Goal: Task Accomplishment & Management: Manage account settings

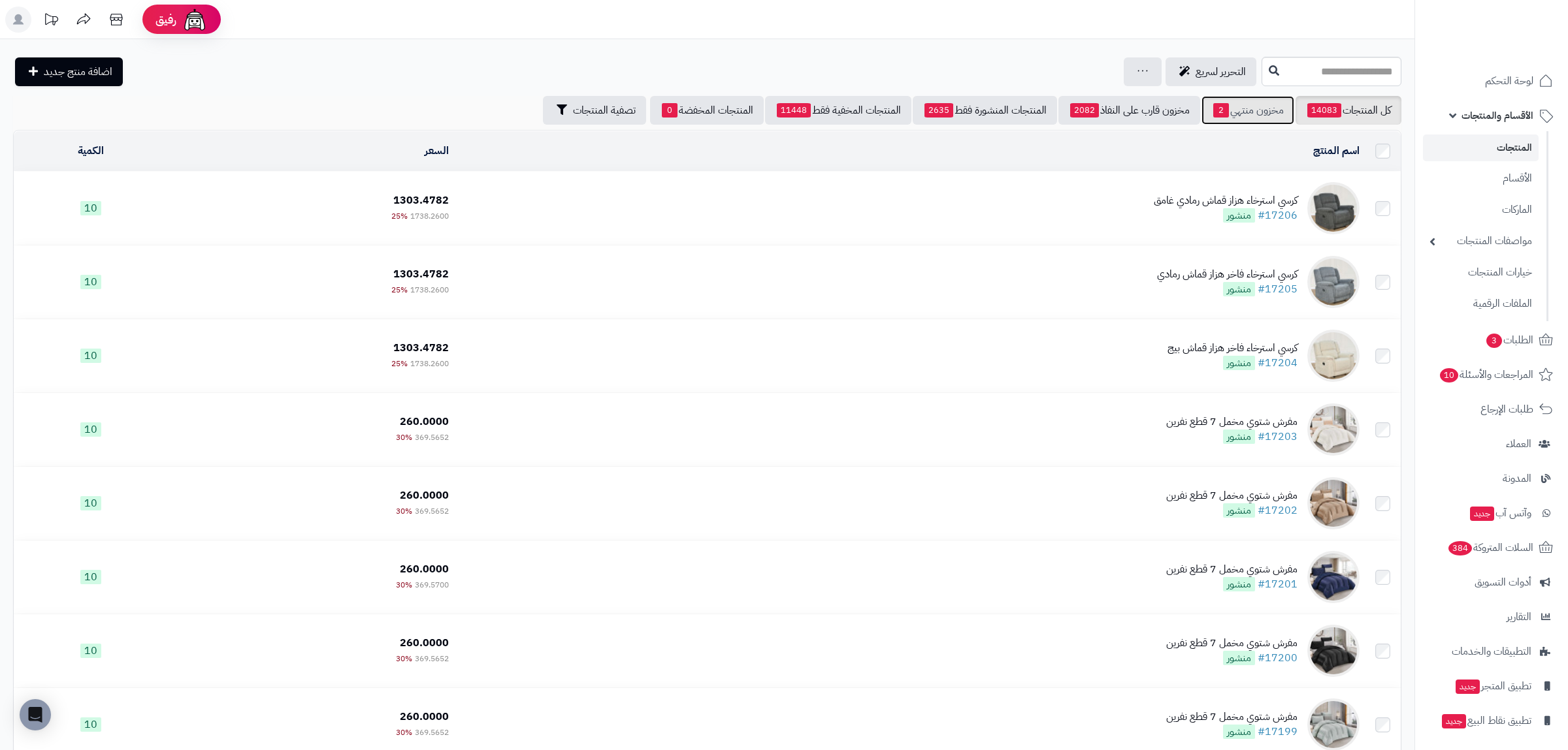
click at [1276, 102] on link "مخزون منتهي 2" at bounding box center [1248, 110] width 93 height 29
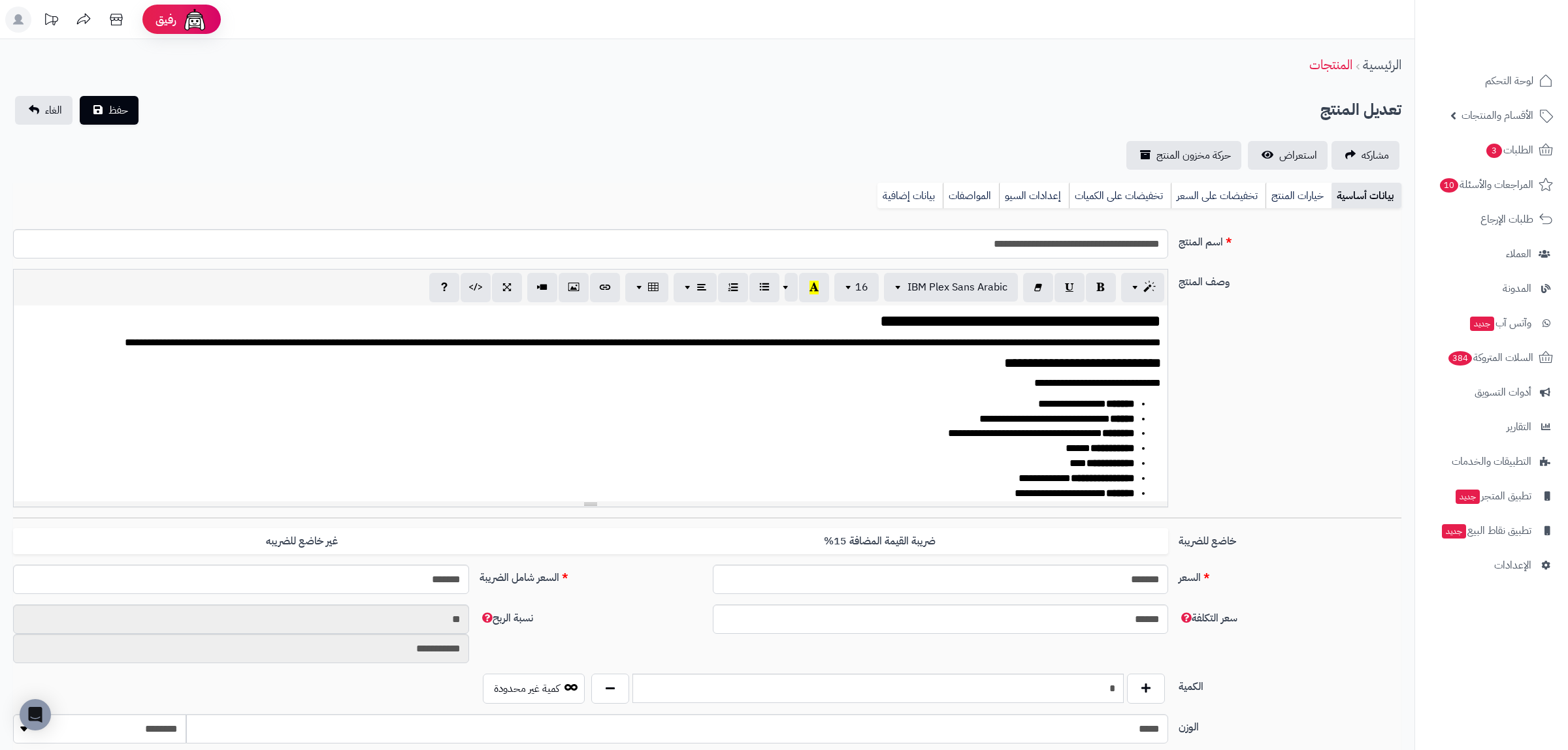
scroll to position [720, 0]
click at [919, 196] on link "بيانات إضافية" at bounding box center [910, 196] width 66 height 26
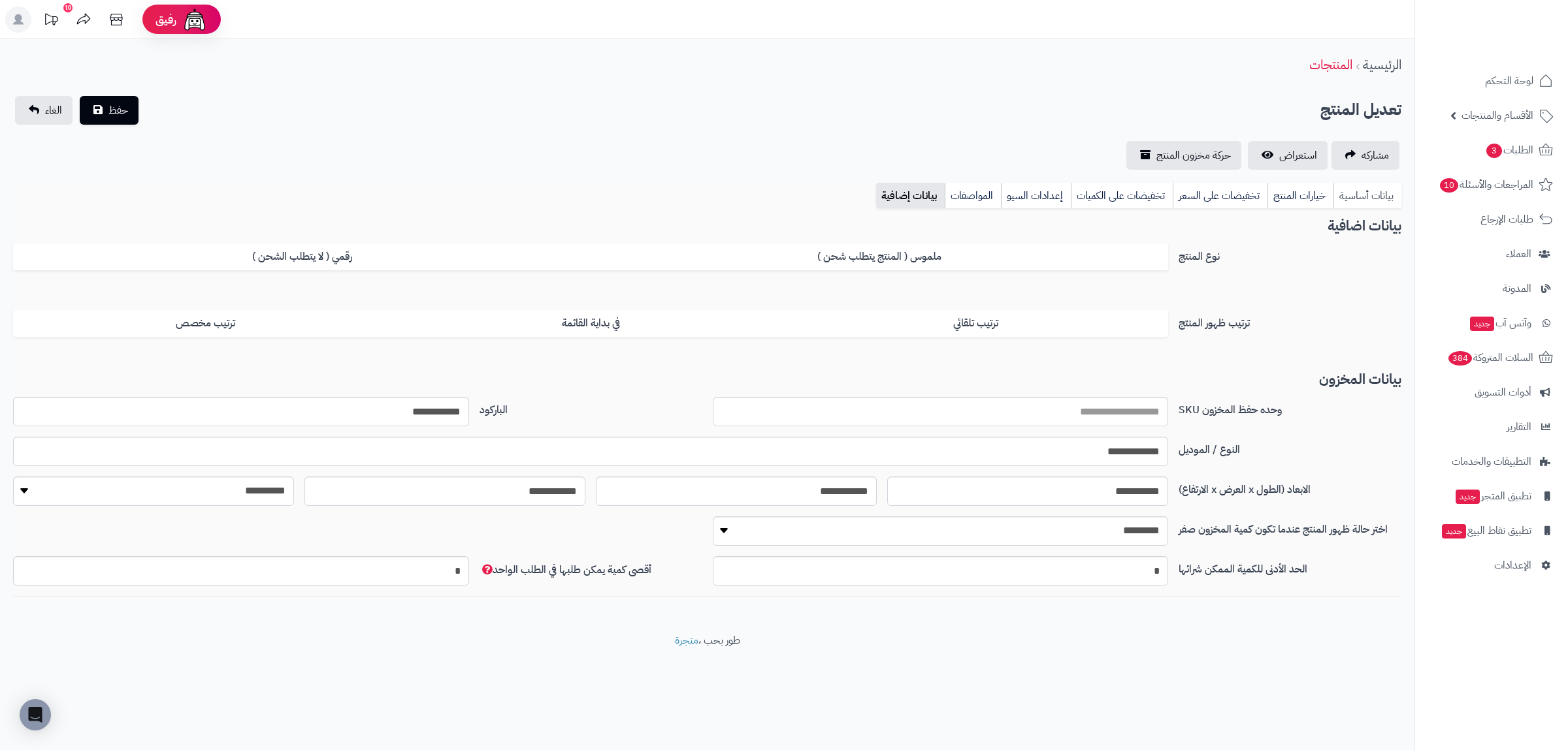
click at [1358, 187] on link "بيانات أساسية" at bounding box center [1367, 196] width 68 height 26
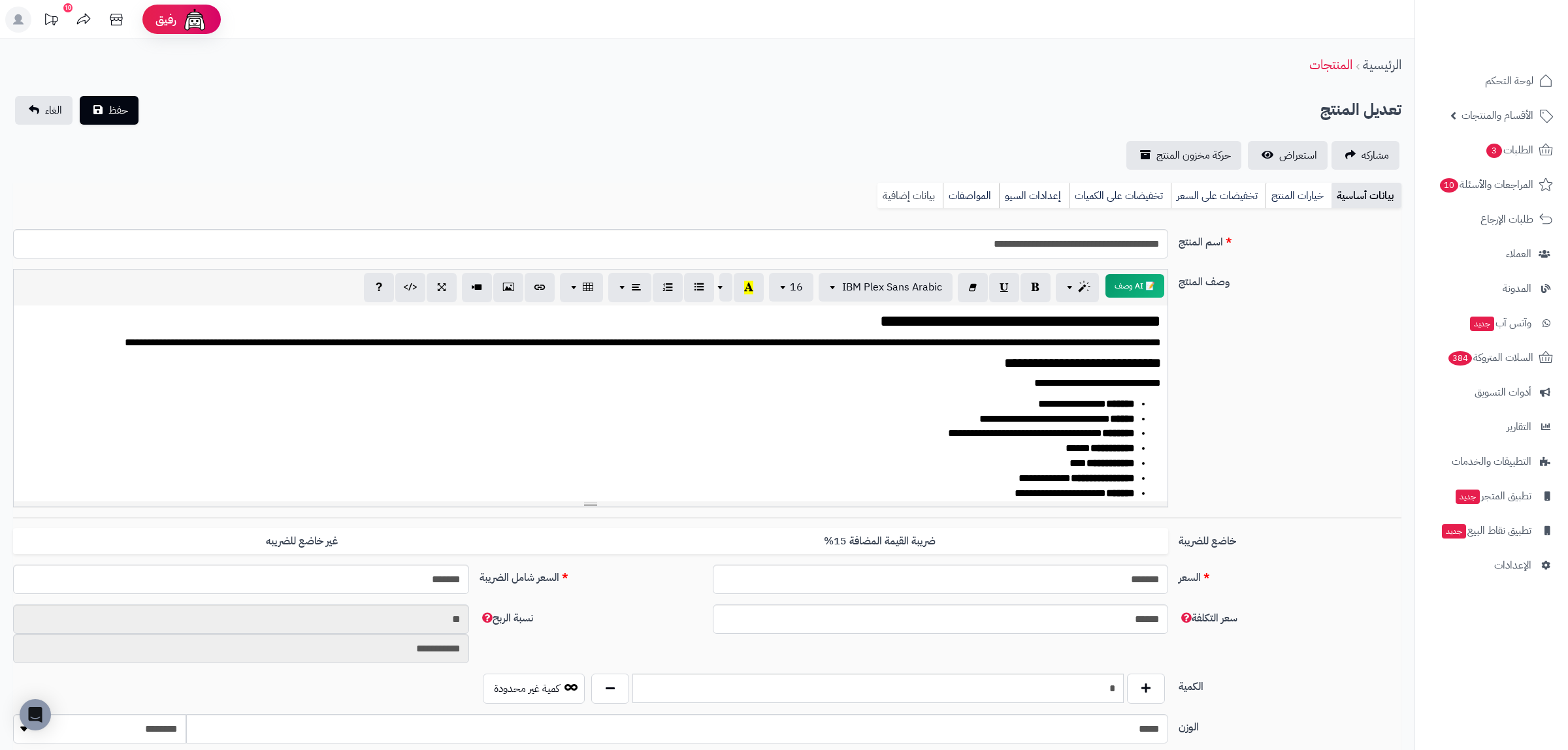
click at [920, 188] on link "بيانات إضافية" at bounding box center [910, 196] width 66 height 26
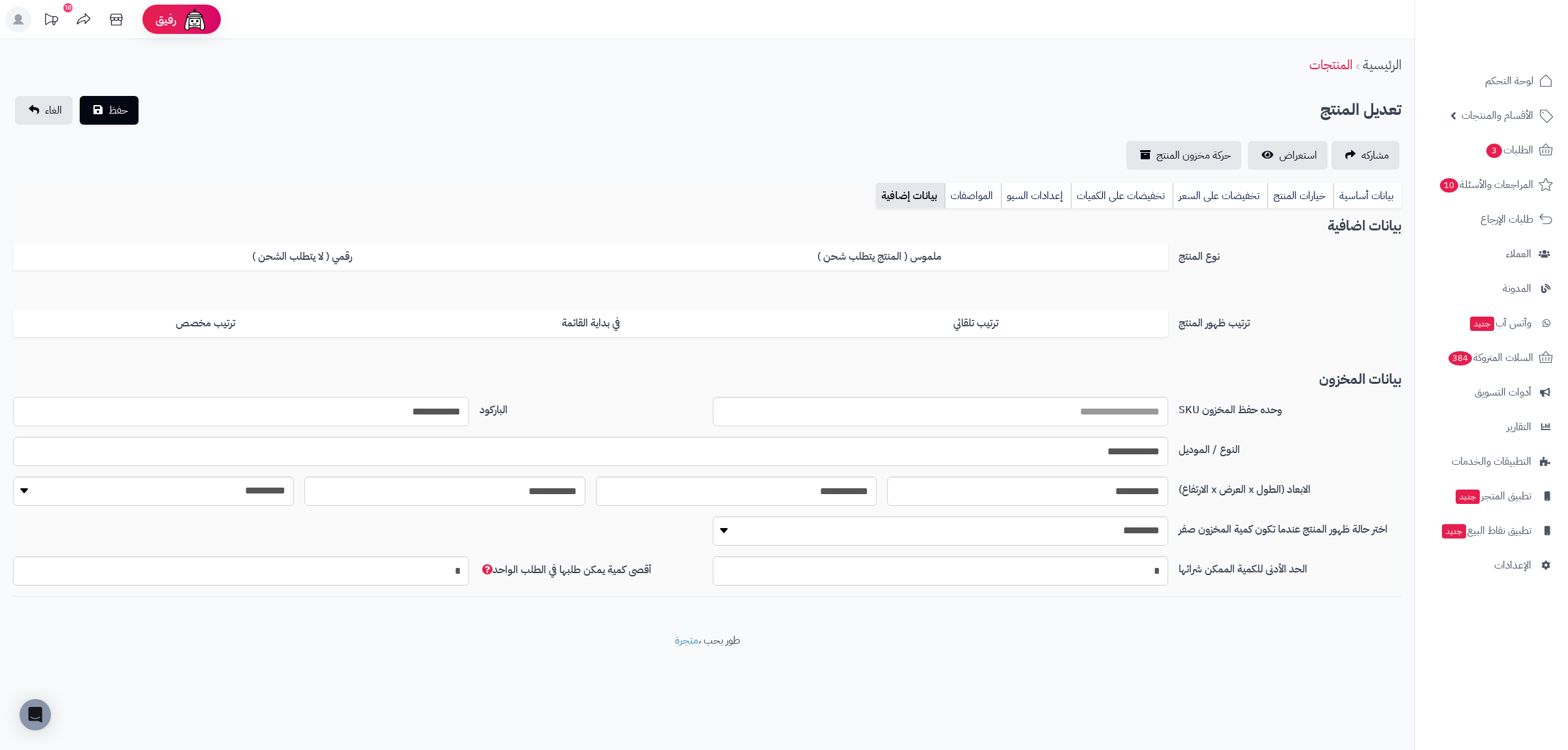
click at [411, 418] on input "**********" at bounding box center [241, 411] width 456 height 30
click at [1350, 196] on link "بيانات أساسية" at bounding box center [1367, 196] width 68 height 26
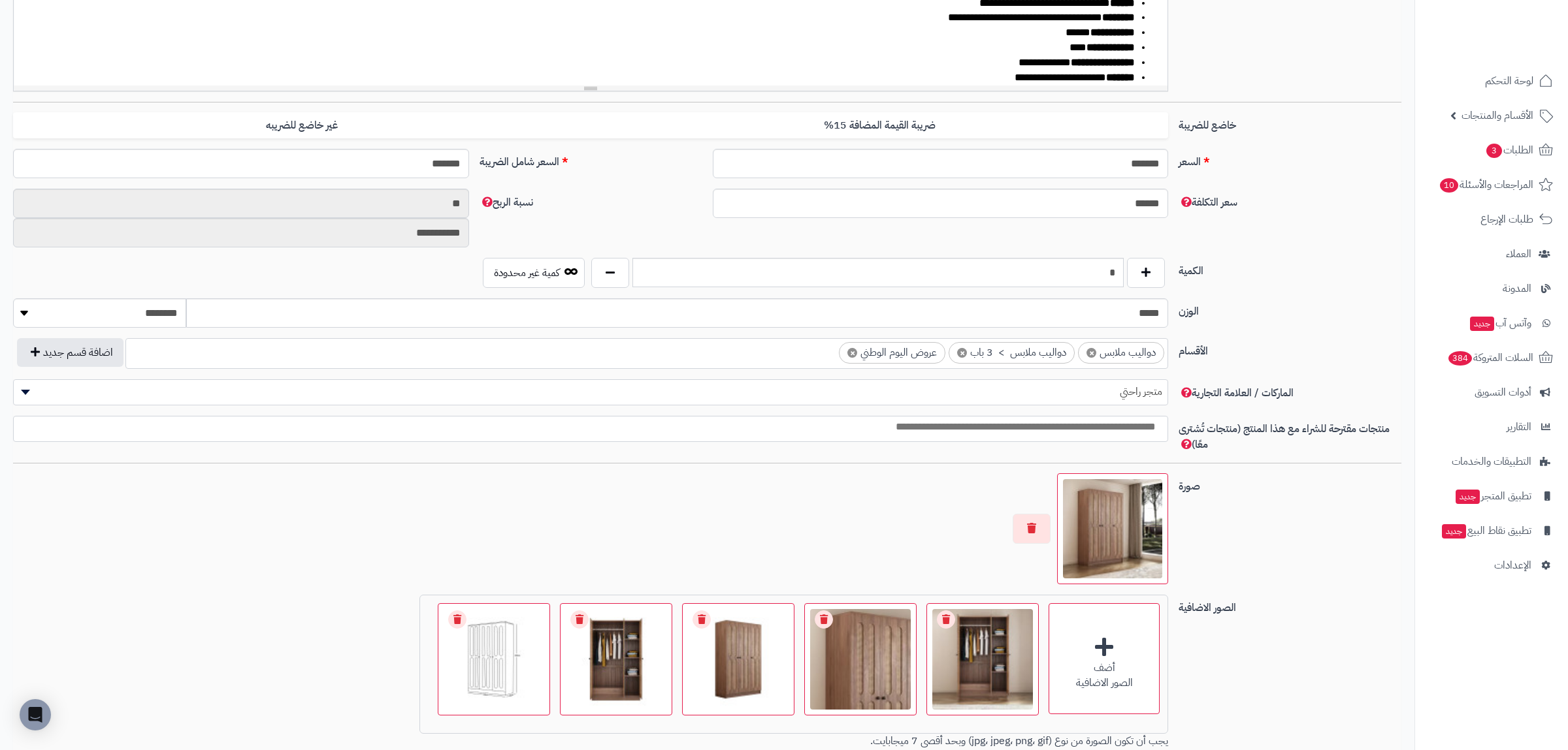
scroll to position [600, 0]
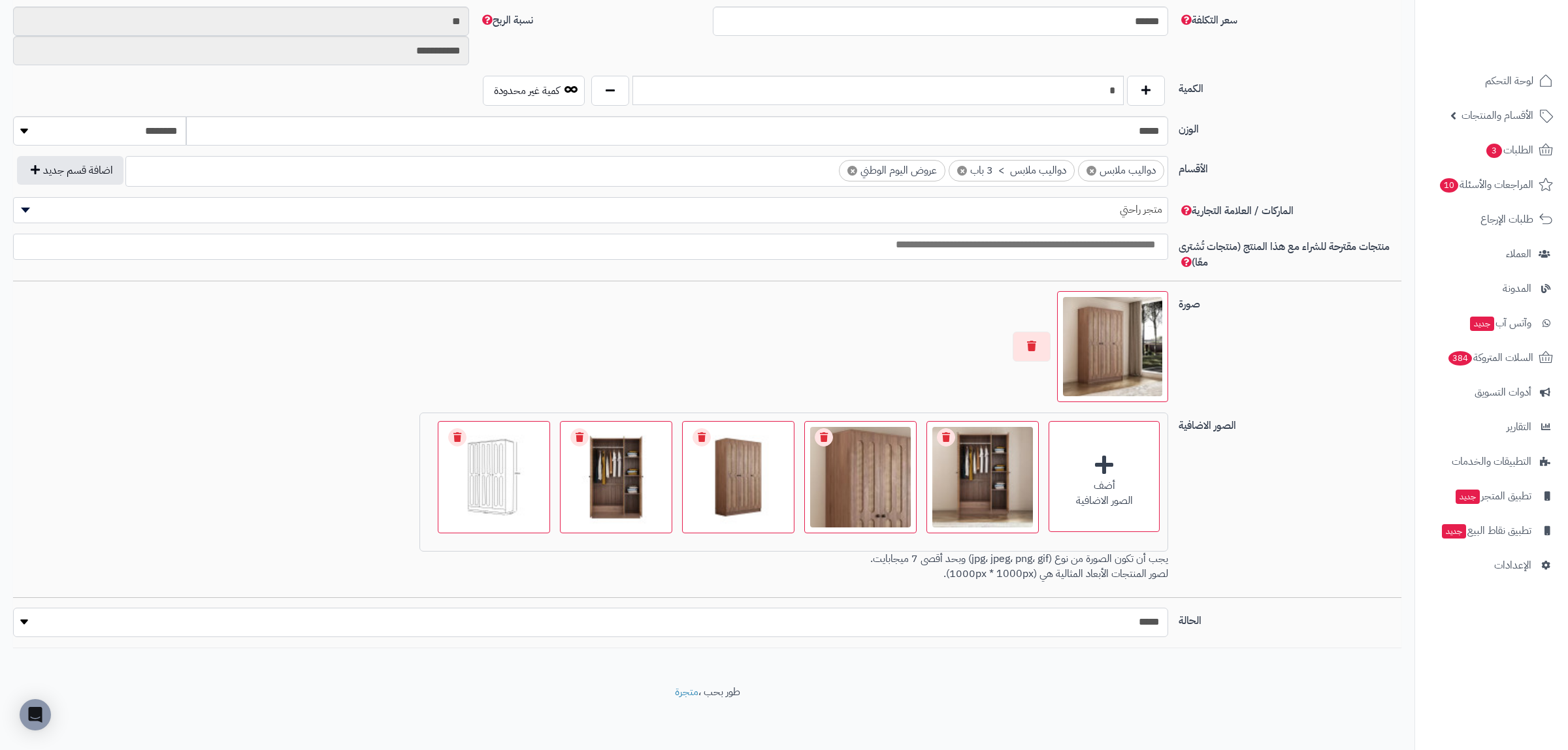
select select "*"
click option "****" at bounding box center [0, 0] width 0 height 0
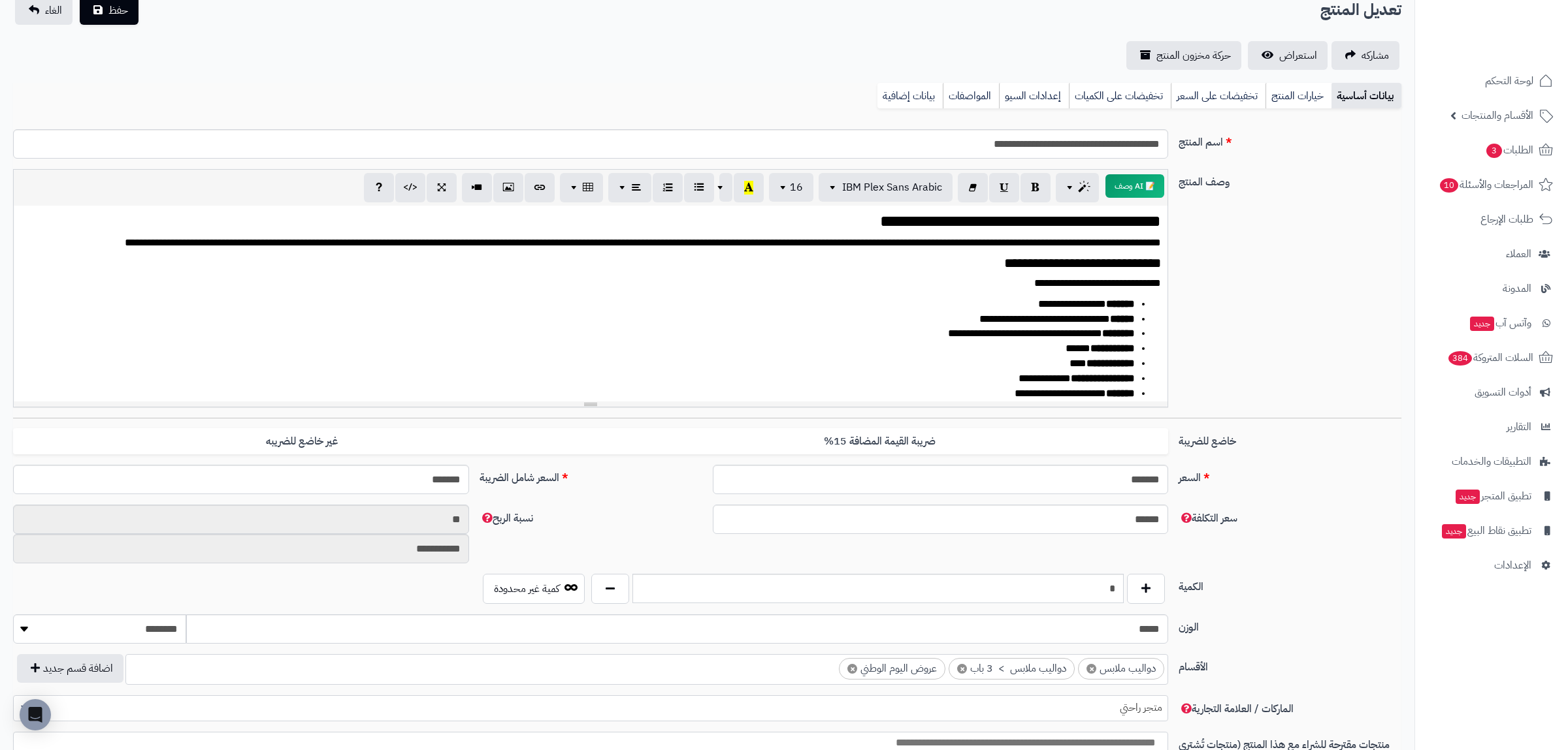
scroll to position [0, 0]
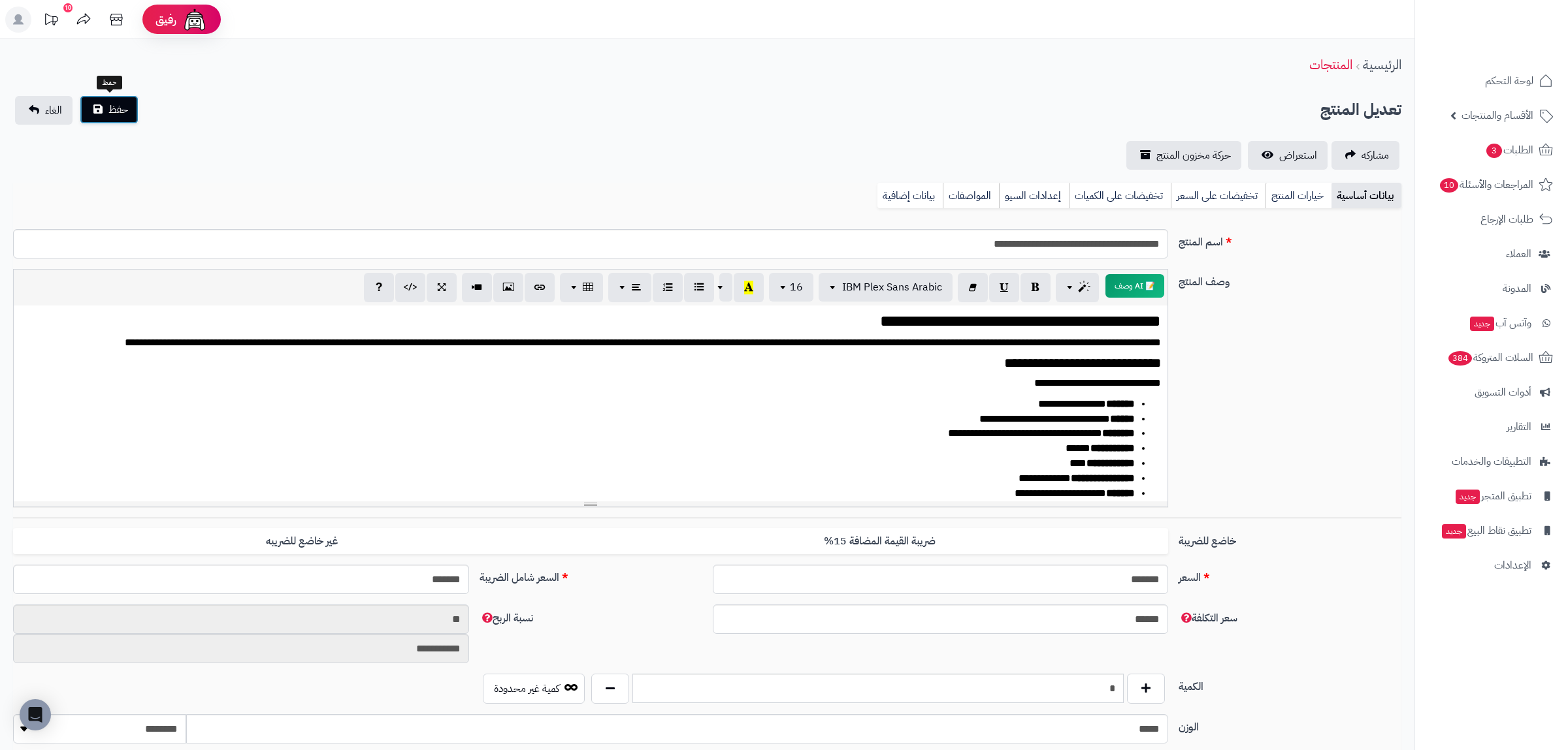
click at [128, 103] on button "حفظ" at bounding box center [109, 109] width 59 height 29
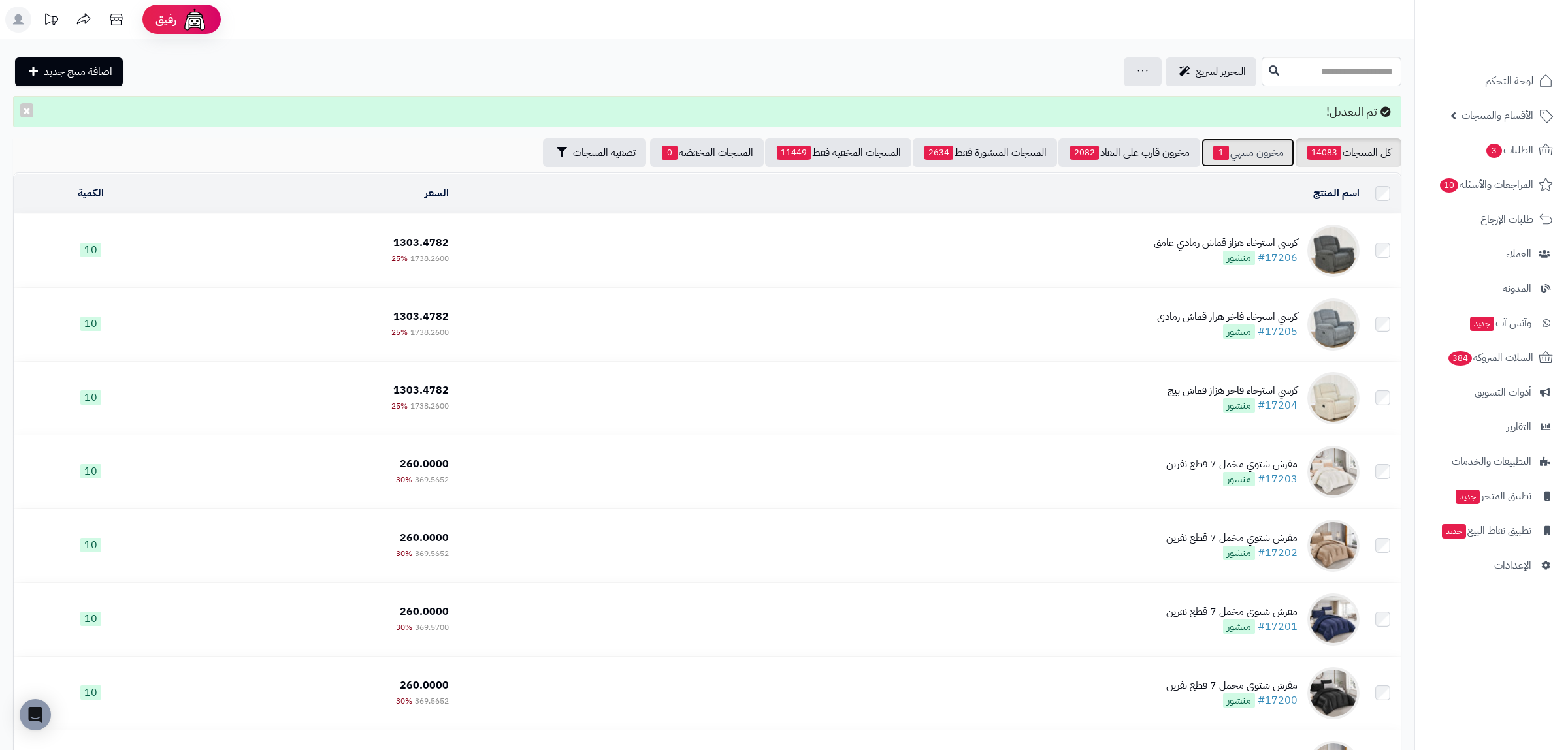
click at [1256, 156] on link "مخزون منتهي 1" at bounding box center [1248, 153] width 93 height 29
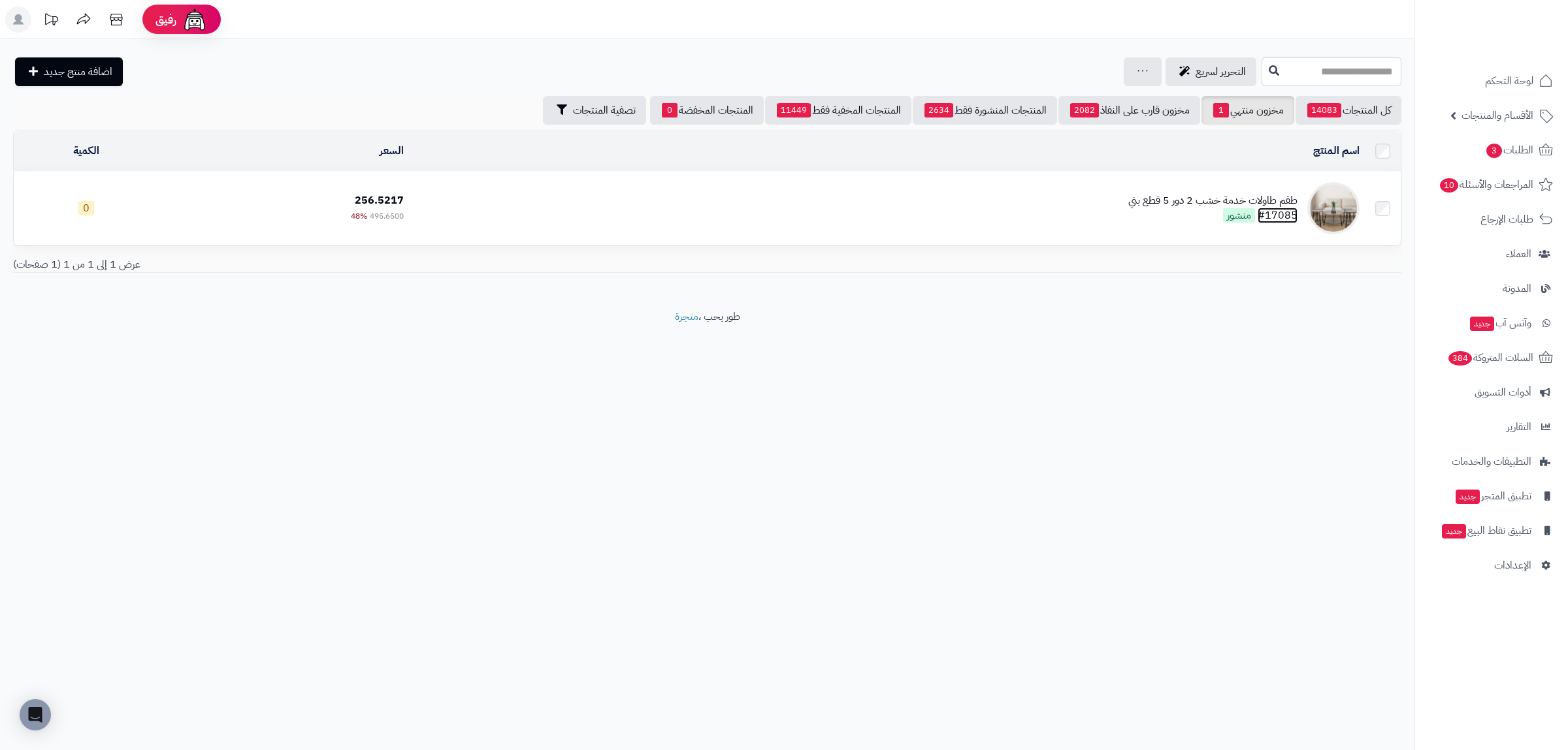
click at [1290, 209] on link "#17085" at bounding box center [1278, 216] width 40 height 16
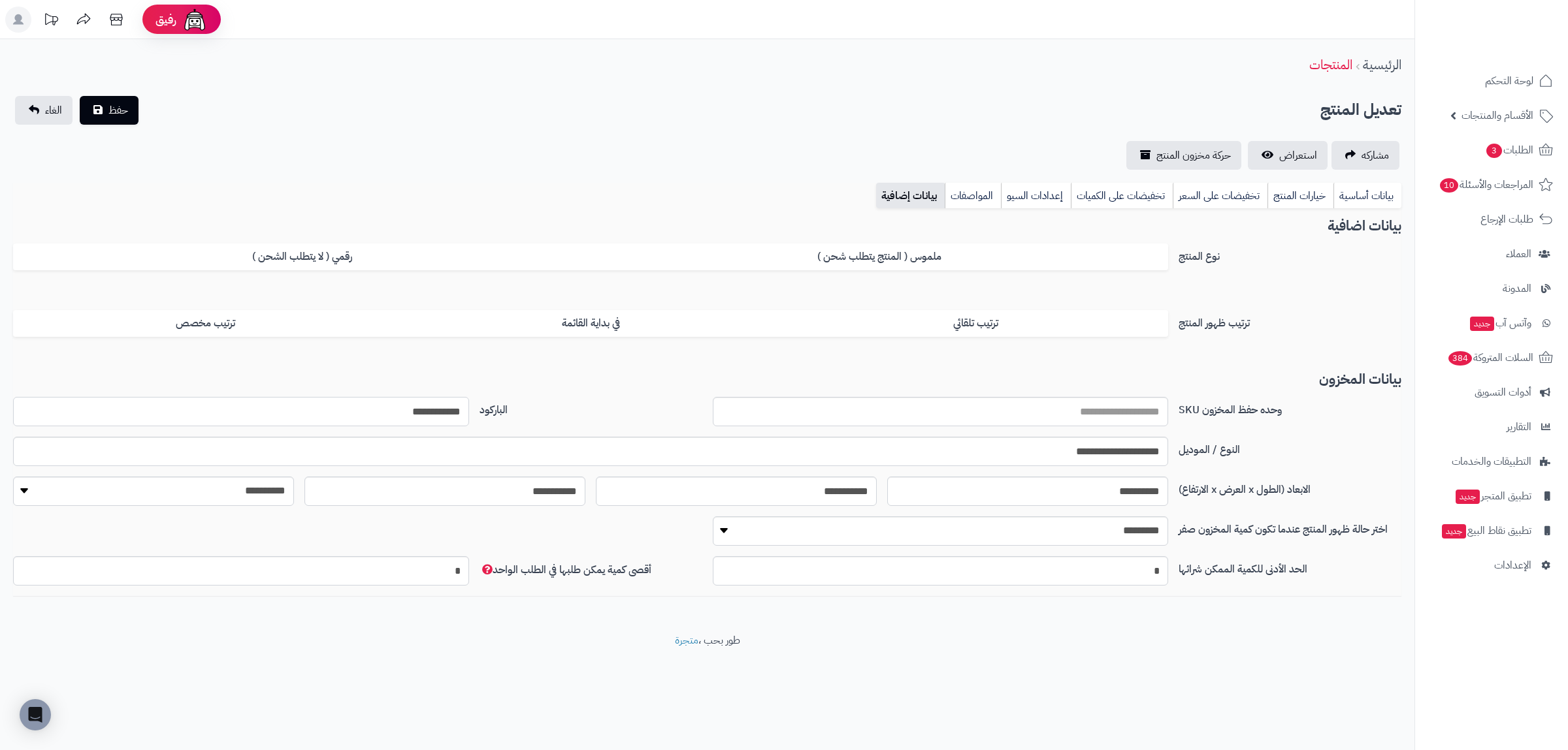
click at [415, 422] on input "**********" at bounding box center [241, 411] width 456 height 30
click at [1381, 192] on link "بيانات أساسية" at bounding box center [1367, 196] width 68 height 26
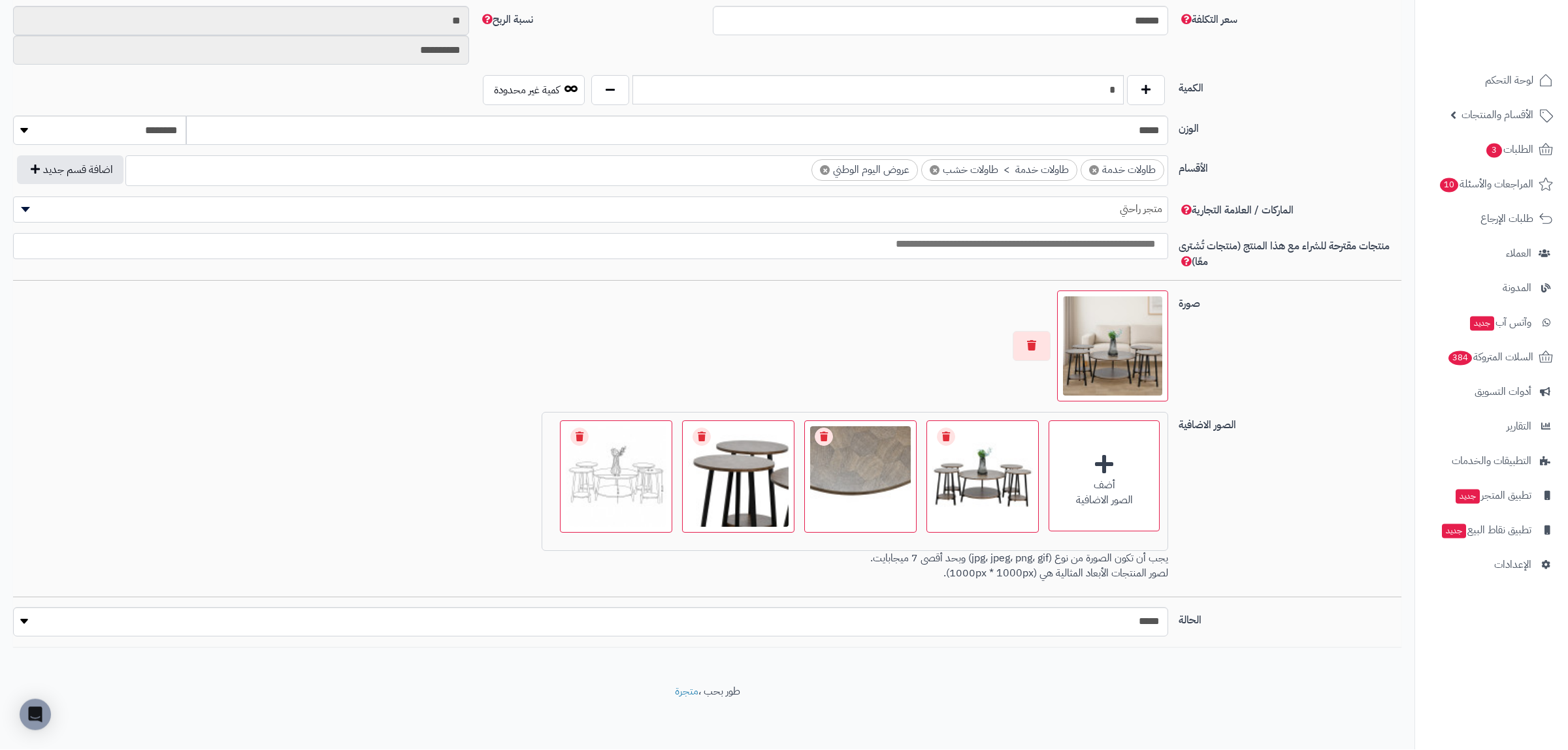
scroll to position [600, 0]
drag, startPoint x: 1080, startPoint y: 88, endPoint x: 1152, endPoint y: 102, distance: 73.3
click at [1124, 102] on input "*" at bounding box center [878, 90] width 491 height 30
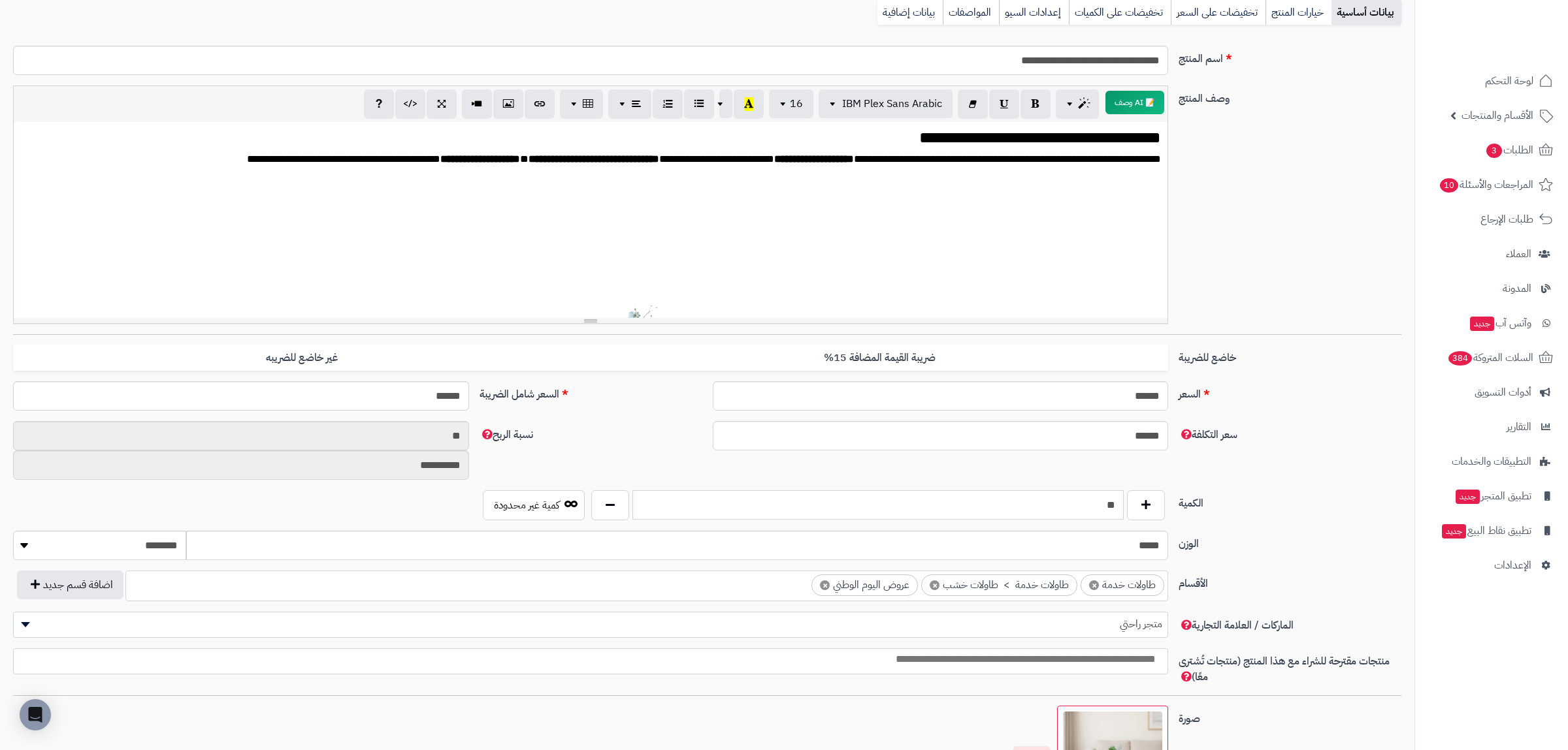
scroll to position [0, 0]
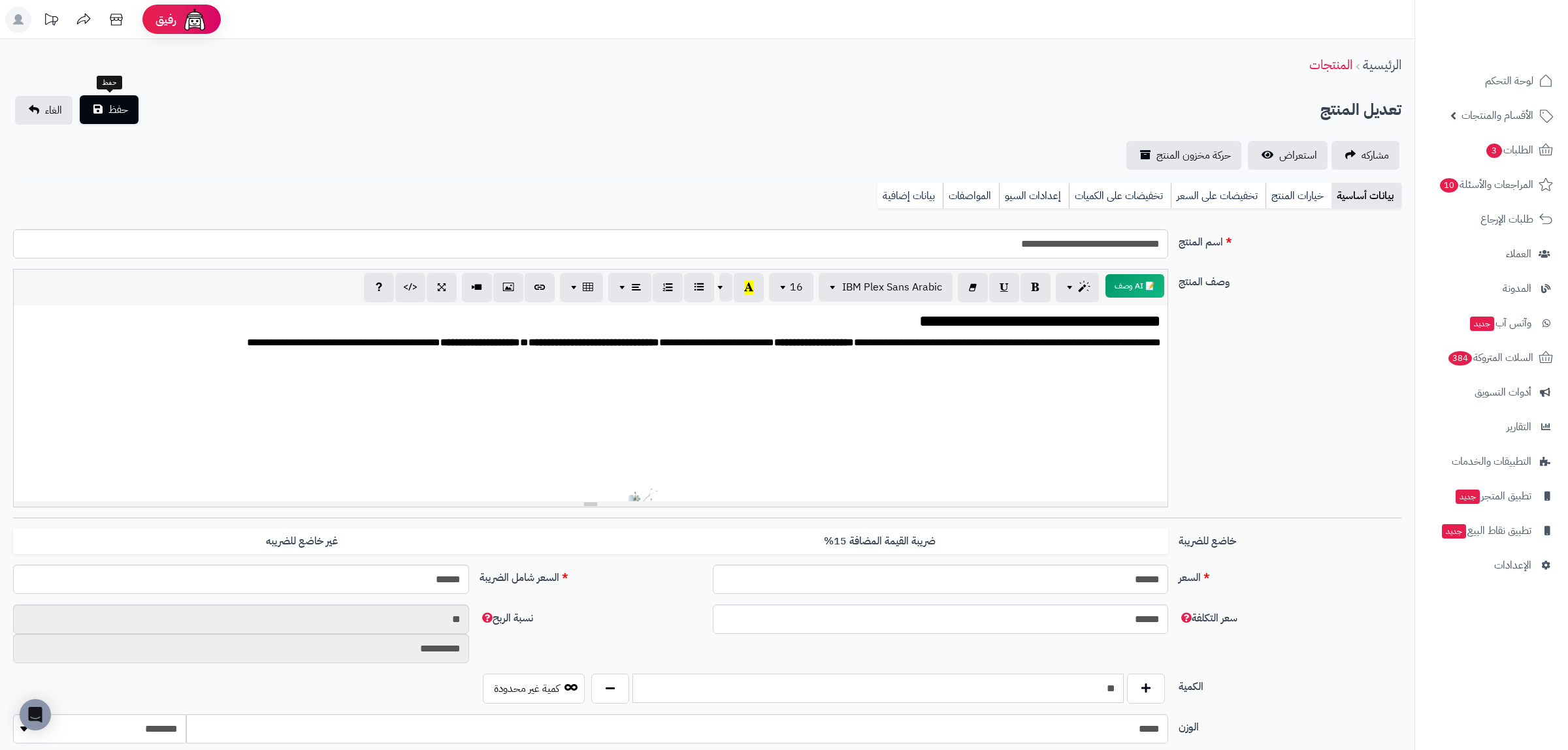
type input "**"
click at [106, 103] on button "حفظ" at bounding box center [109, 109] width 59 height 29
